Goal: Navigation & Orientation: Find specific page/section

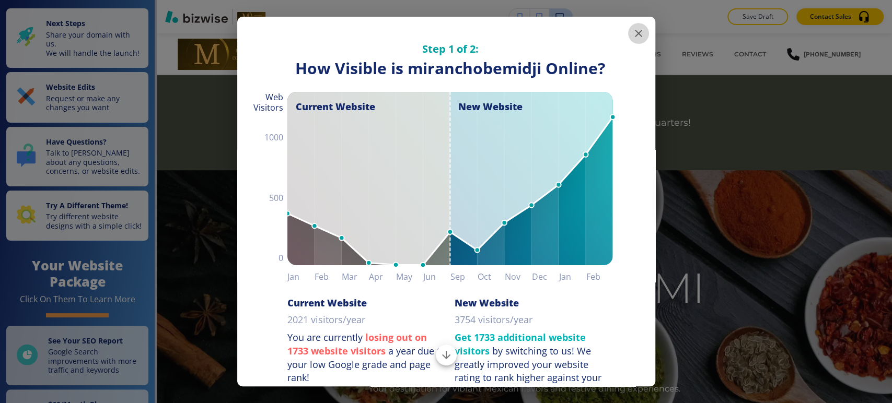
click at [634, 36] on icon "button" at bounding box center [638, 33] width 13 height 13
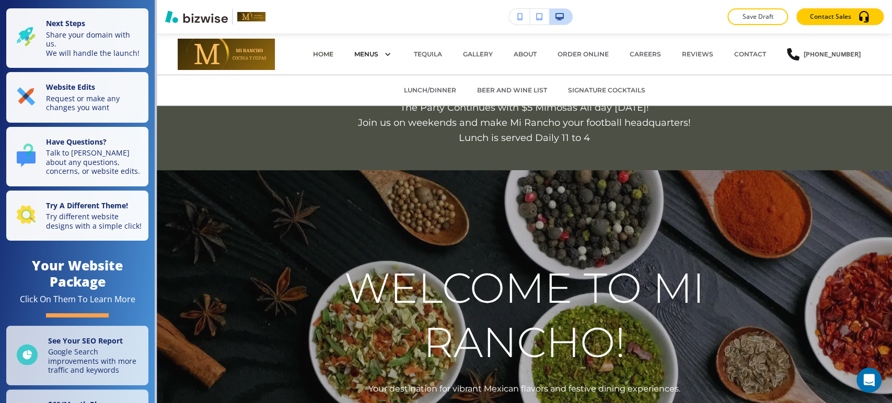
click at [383, 52] on icon at bounding box center [385, 54] width 15 height 15
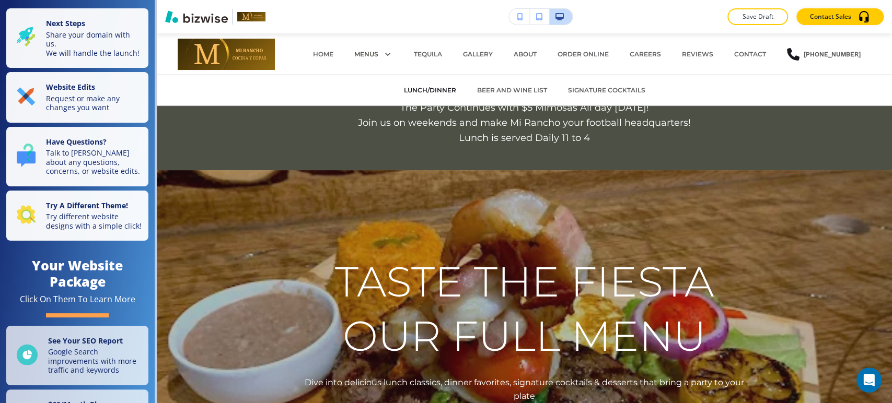
click at [421, 90] on p "LUNCH/DINNER" at bounding box center [430, 90] width 52 height 9
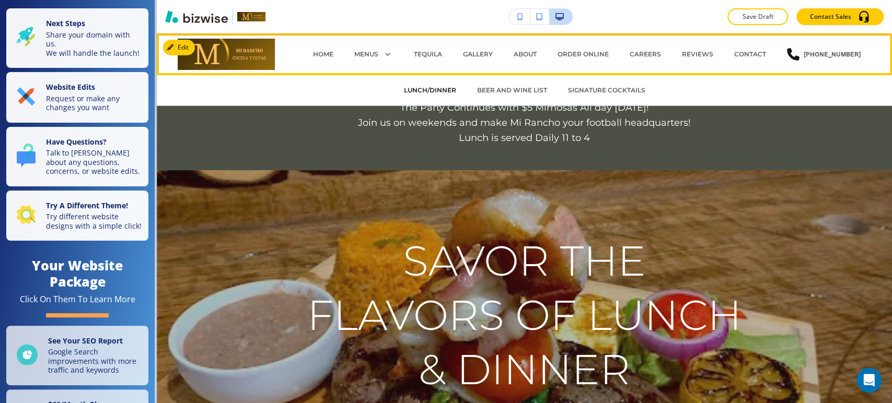
click at [426, 91] on p "LUNCH/DINNER" at bounding box center [430, 90] width 52 height 9
click at [435, 89] on p "LUNCH/DINNER" at bounding box center [430, 90] width 52 height 9
click at [376, 50] on p "MENUS" at bounding box center [366, 54] width 24 height 9
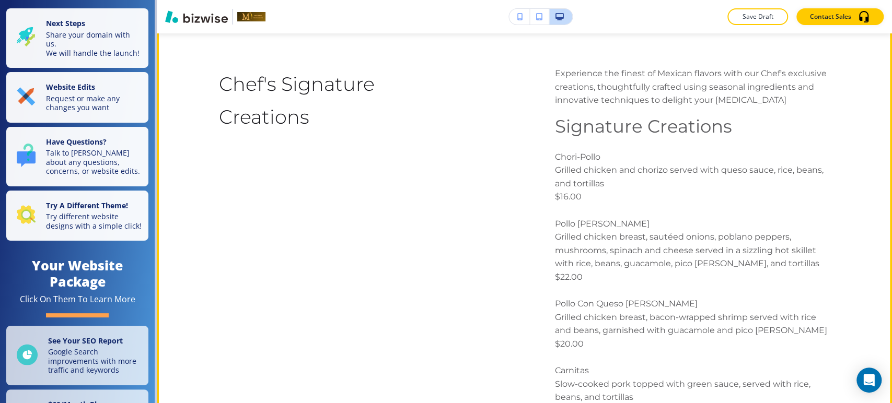
scroll to position [4469, 0]
